Goal: Task Accomplishment & Management: Manage account settings

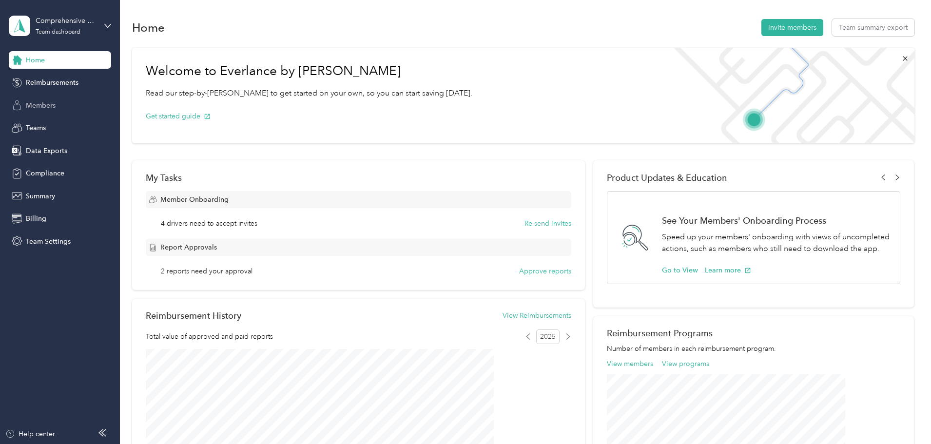
click at [50, 107] on span "Members" at bounding box center [41, 105] width 30 height 10
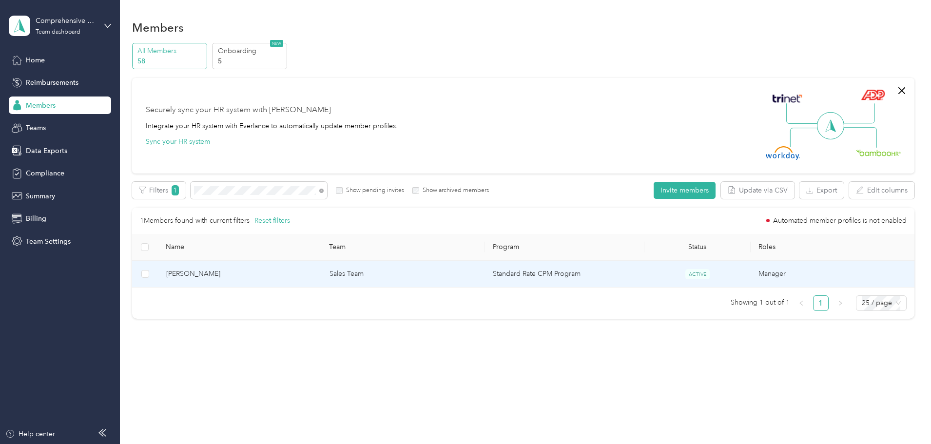
click at [390, 275] on td "Sales Team" at bounding box center [403, 274] width 163 height 27
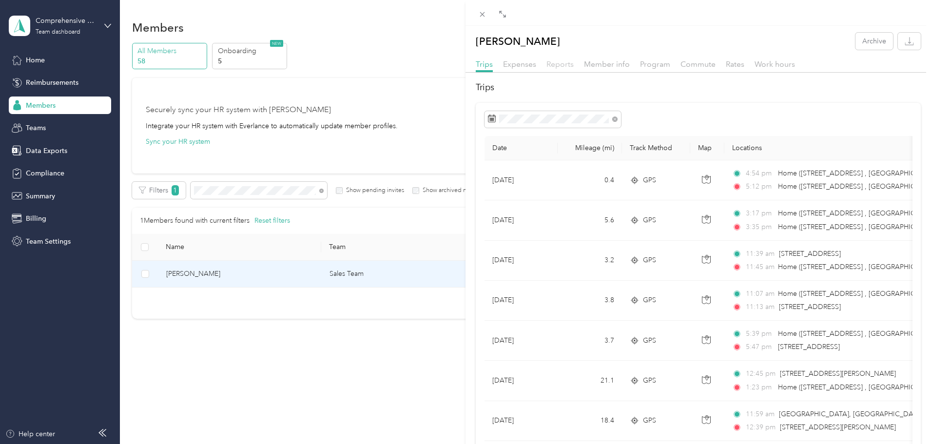
click at [562, 66] on span "Reports" at bounding box center [559, 63] width 27 height 9
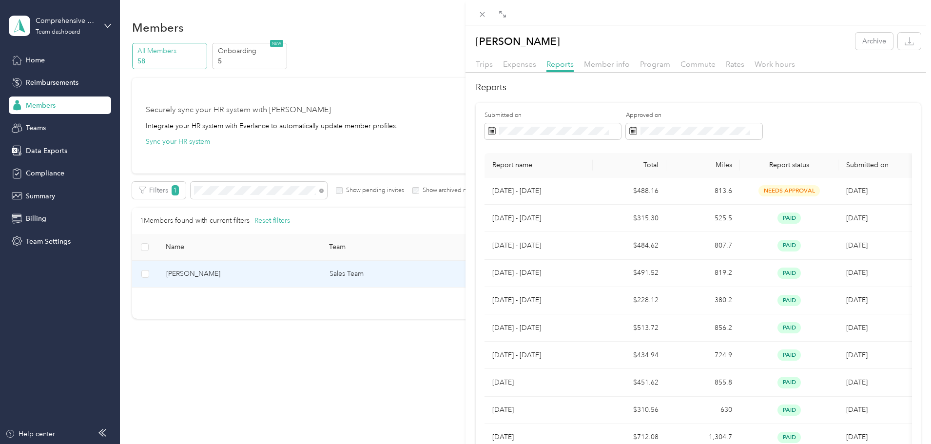
click at [352, 140] on div "[PERSON_NAME] Archive Trips Expenses Reports Member info Program Commute Rates …" at bounding box center [465, 222] width 931 height 444
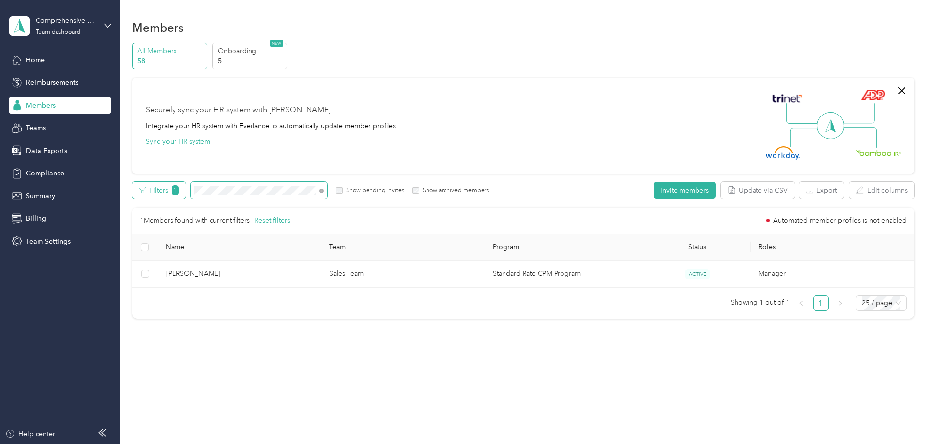
click at [219, 195] on div "Filters 1 Show pending invites Show archived members" at bounding box center [310, 190] width 357 height 17
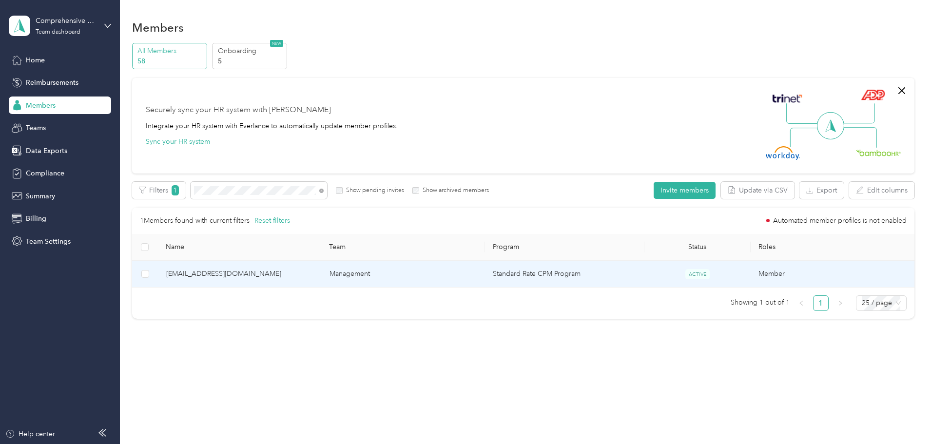
click at [269, 276] on span "[EMAIL_ADDRESS][DOMAIN_NAME]" at bounding box center [240, 274] width 148 height 11
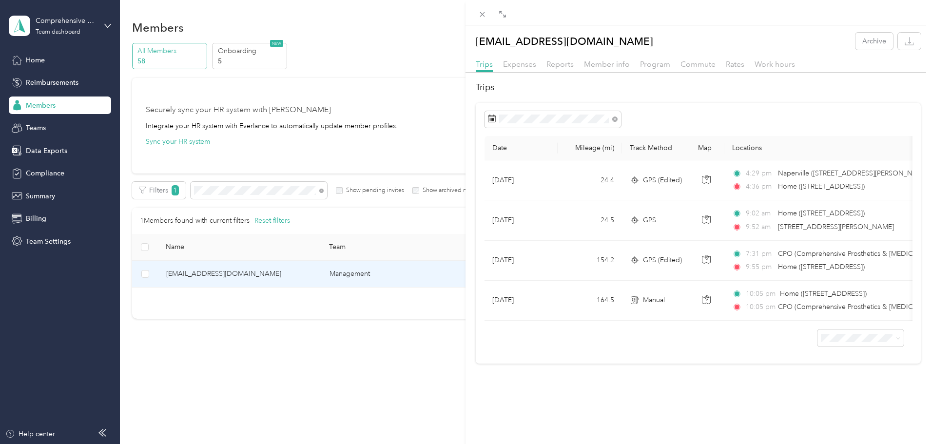
click at [558, 69] on div "Reports" at bounding box center [559, 65] width 27 height 12
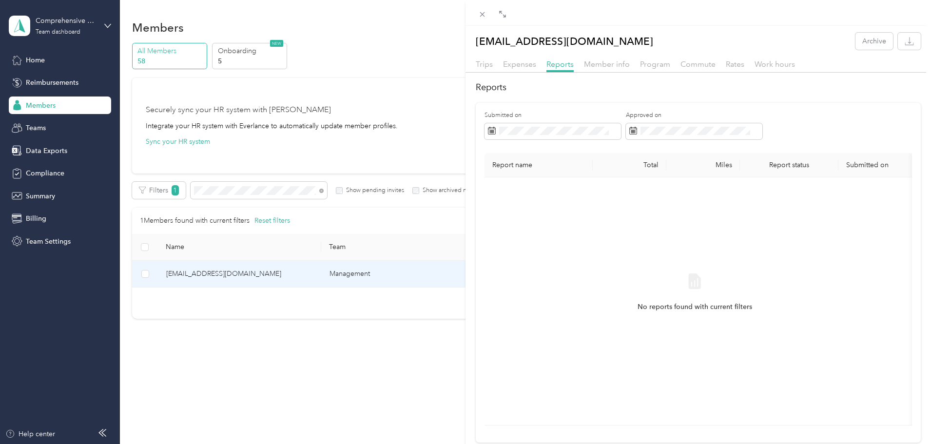
click at [304, 199] on div "[EMAIL_ADDRESS][DOMAIN_NAME] Archive Trips Expenses Reports Member info Program…" at bounding box center [465, 222] width 931 height 444
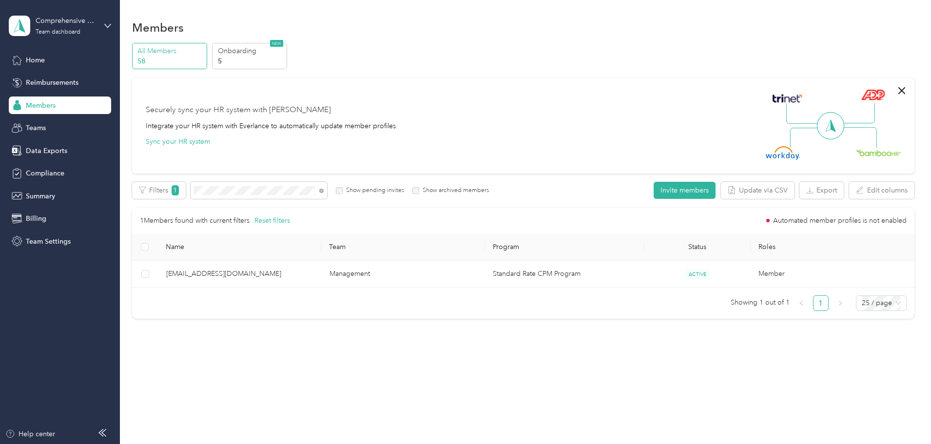
click at [305, 195] on div at bounding box center [465, 222] width 931 height 444
click at [148, 191] on div "All Members 58 Onboarding 5 NEW Securely sync your HR system with Everlance Int…" at bounding box center [523, 185] width 782 height 285
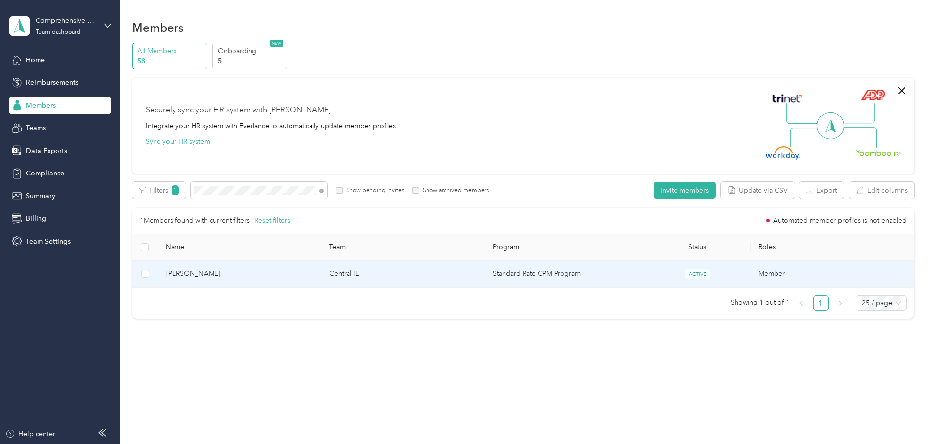
click at [260, 273] on span "[PERSON_NAME]" at bounding box center [240, 274] width 148 height 11
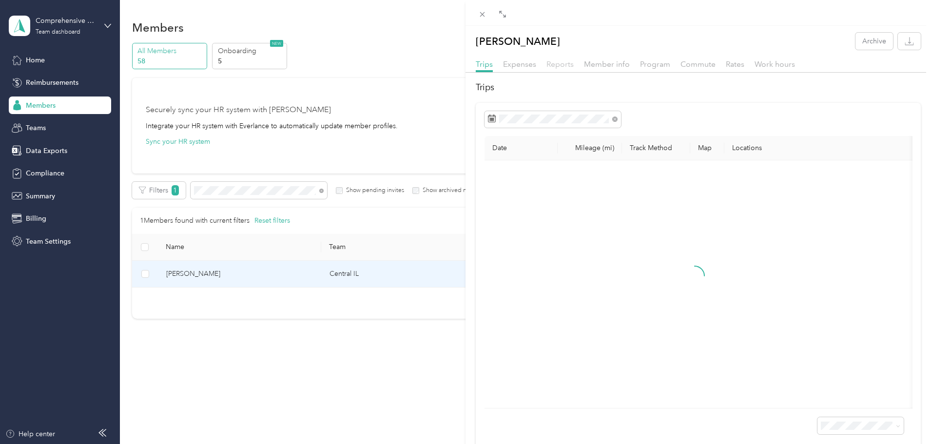
click at [569, 67] on span "Reports" at bounding box center [559, 63] width 27 height 9
